Goal: Task Accomplishment & Management: Manage account settings

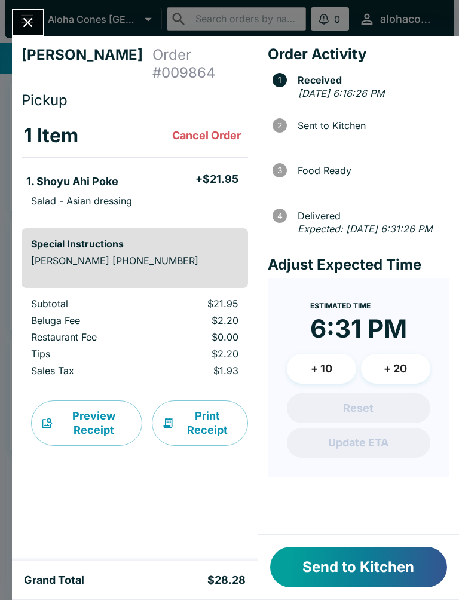
click at [371, 548] on button "Send to Kitchen" at bounding box center [358, 567] width 177 height 41
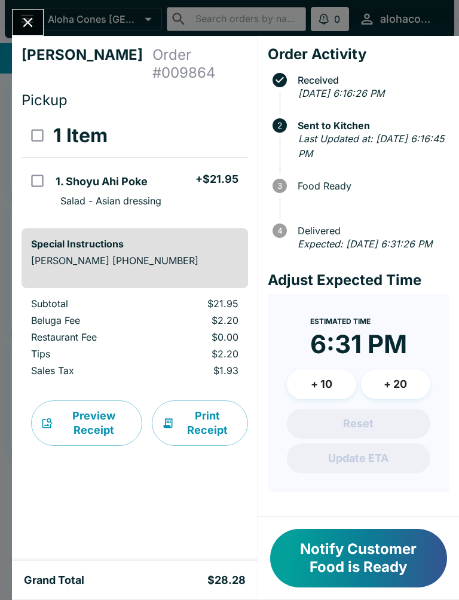
click at [309, 533] on button "Notify Customer Food is Ready" at bounding box center [358, 558] width 177 height 59
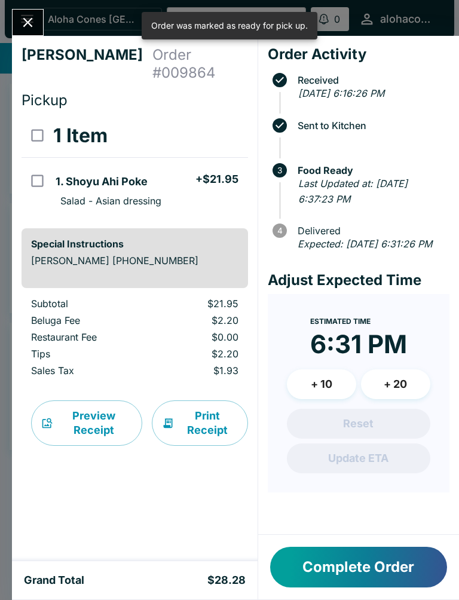
click at [345, 569] on button "Complete Order" at bounding box center [358, 567] width 177 height 41
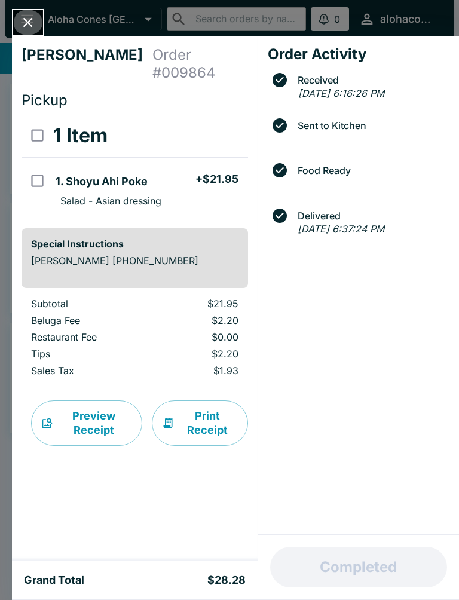
click at [40, 15] on button "Close" at bounding box center [28, 23] width 30 height 26
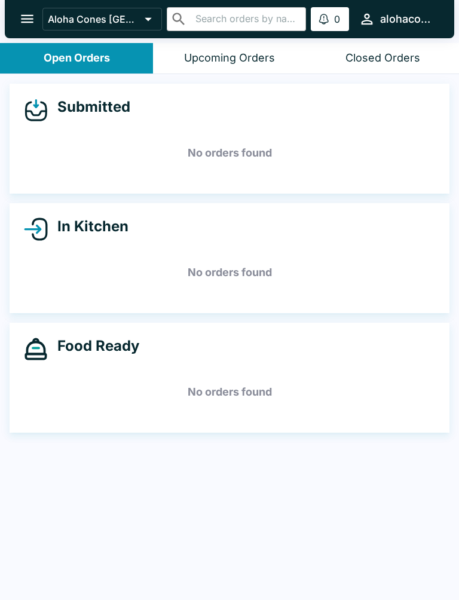
click at [243, 289] on h5 "No orders found" at bounding box center [229, 272] width 411 height 43
click at [234, 404] on h5 "No orders found" at bounding box center [229, 392] width 411 height 43
click at [200, 397] on h5 "No orders found" at bounding box center [229, 392] width 411 height 43
click at [244, 385] on h5 "No orders found" at bounding box center [229, 392] width 411 height 43
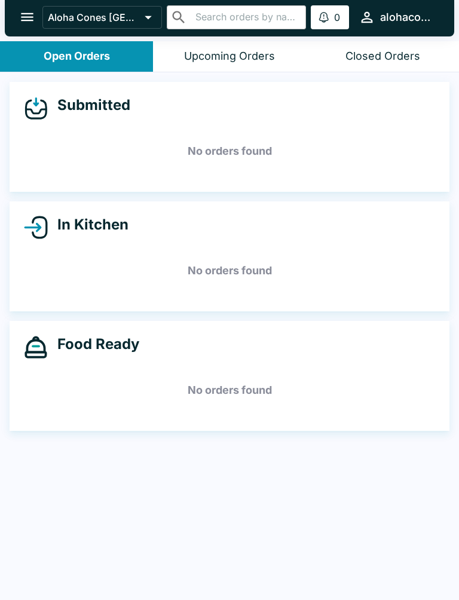
scroll to position [2, 0]
click at [428, 25] on button "alohaconesdenver" at bounding box center [397, 17] width 86 height 26
click at [81, 494] on div at bounding box center [229, 300] width 459 height 600
click at [404, 490] on div "Submitted No orders found In Kitchen No orders found Food Ready No orders found" at bounding box center [229, 336] width 459 height 528
click at [178, 576] on div "Submitted No orders found In Kitchen No orders found Food Ready No orders found" at bounding box center [229, 336] width 459 height 528
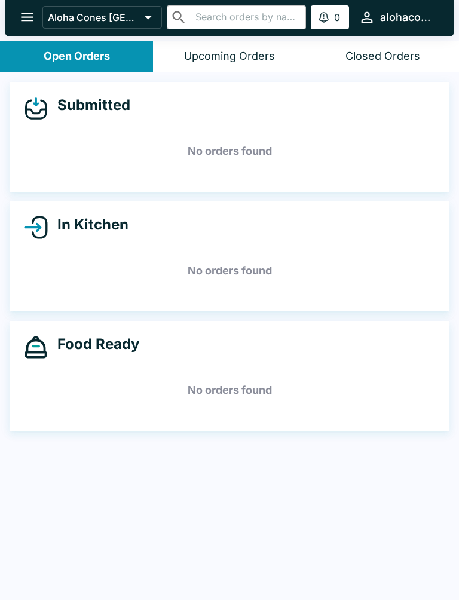
scroll to position [0, 0]
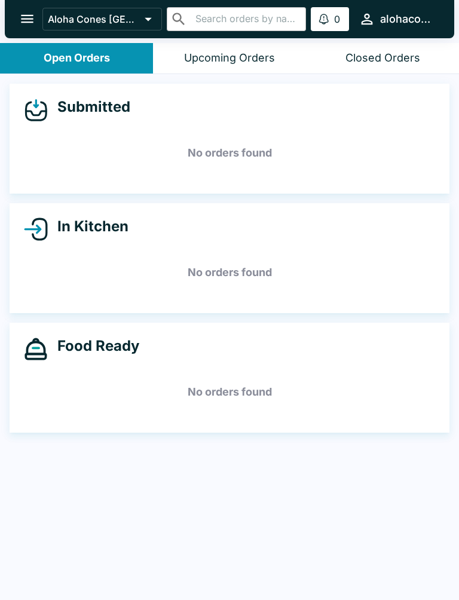
click at [243, 561] on div "Submitted No orders found In Kitchen No orders found Food Ready No orders found" at bounding box center [229, 338] width 459 height 528
click at [297, 65] on button "Upcoming Orders" at bounding box center [229, 58] width 153 height 30
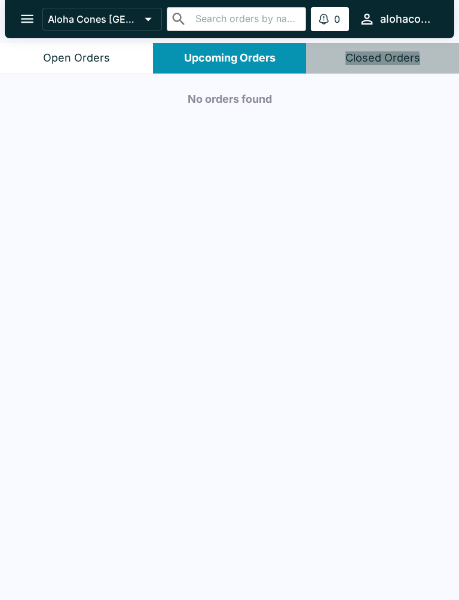
scroll to position [2, 0]
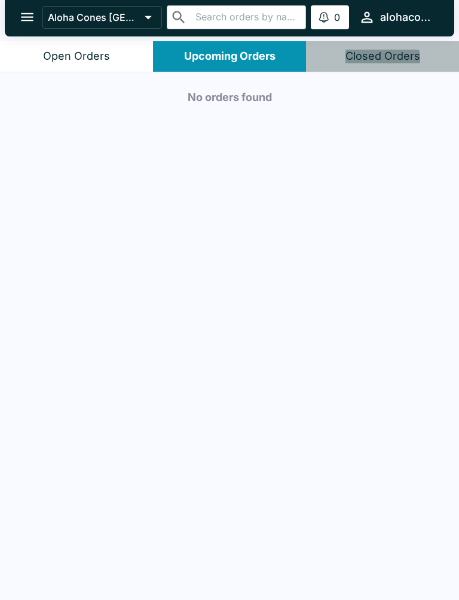
click at [190, 248] on div "No orders found" at bounding box center [229, 336] width 459 height 528
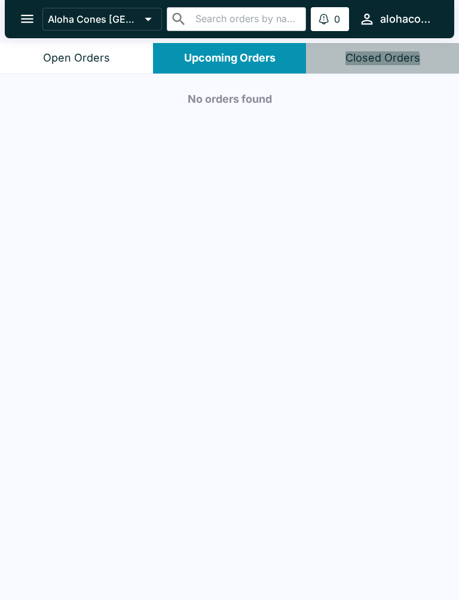
click at [436, 432] on div "No orders found" at bounding box center [229, 338] width 459 height 528
click at [78, 212] on div "No orders found" at bounding box center [229, 338] width 459 height 528
click at [380, 325] on div "No orders found" at bounding box center [229, 338] width 459 height 528
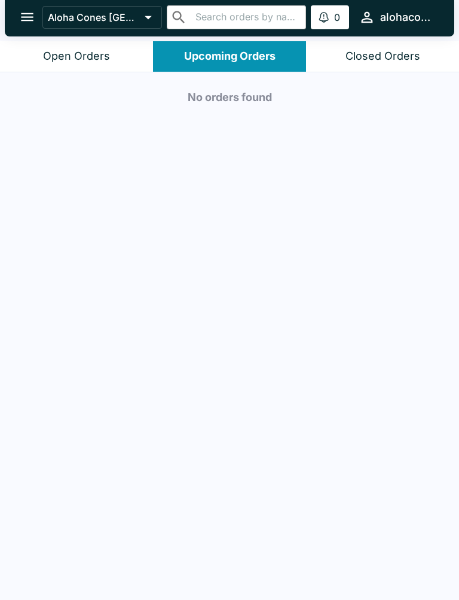
click at [388, 54] on div "Closed Orders" at bounding box center [383, 57] width 75 height 14
